Goal: Check status: Check status

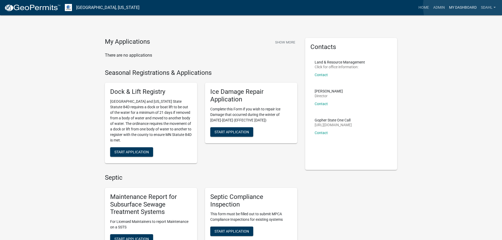
click at [463, 6] on link "My Dashboard" at bounding box center [463, 8] width 32 height 10
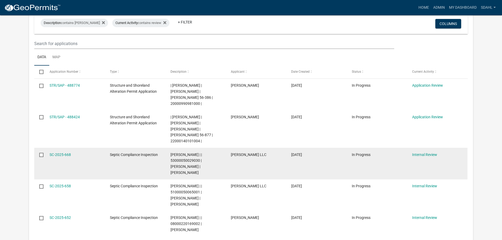
scroll to position [211, 0]
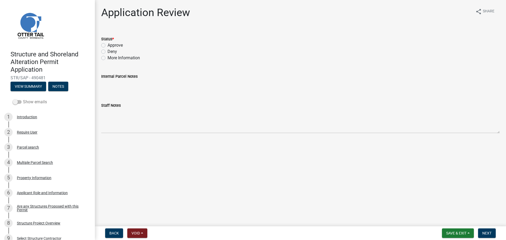
click at [21, 103] on span at bounding box center [17, 102] width 9 height 4
click at [23, 99] on input "Show emails" at bounding box center [23, 99] width 0 height 0
click at [35, 88] on button "View Summary" at bounding box center [29, 86] width 36 height 9
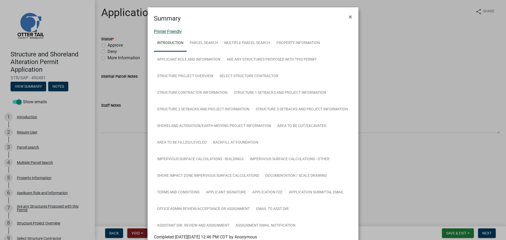
click at [172, 32] on link "Printer Friendly" at bounding box center [168, 31] width 28 height 5
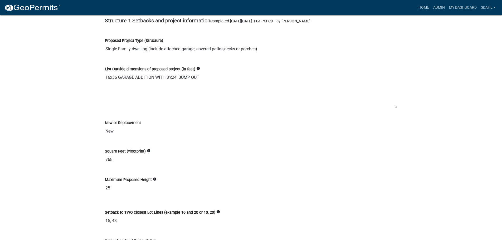
scroll to position [1529, 0]
